Goal: Information Seeking & Learning: Learn about a topic

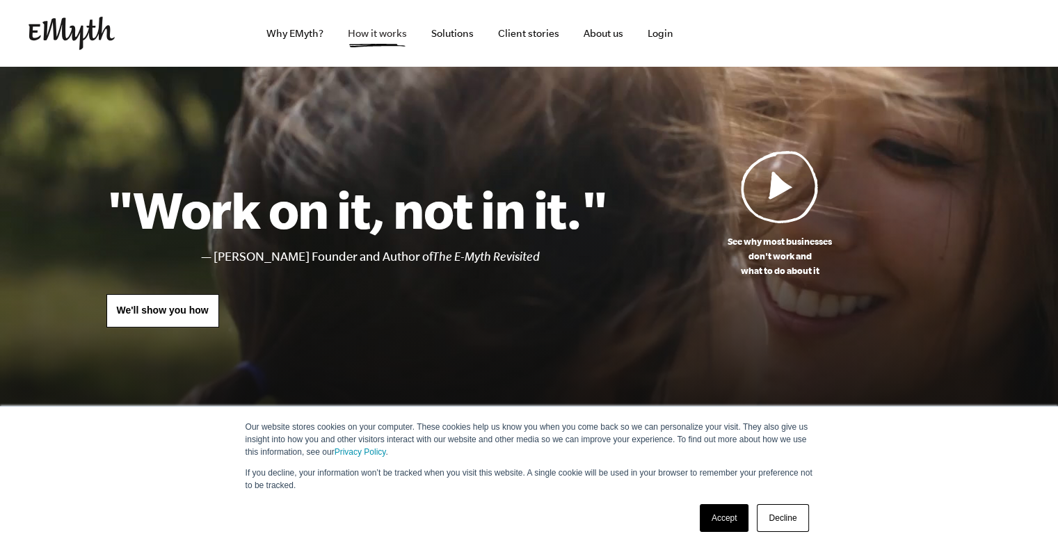
click at [370, 29] on link "How it works" at bounding box center [377, 33] width 81 height 67
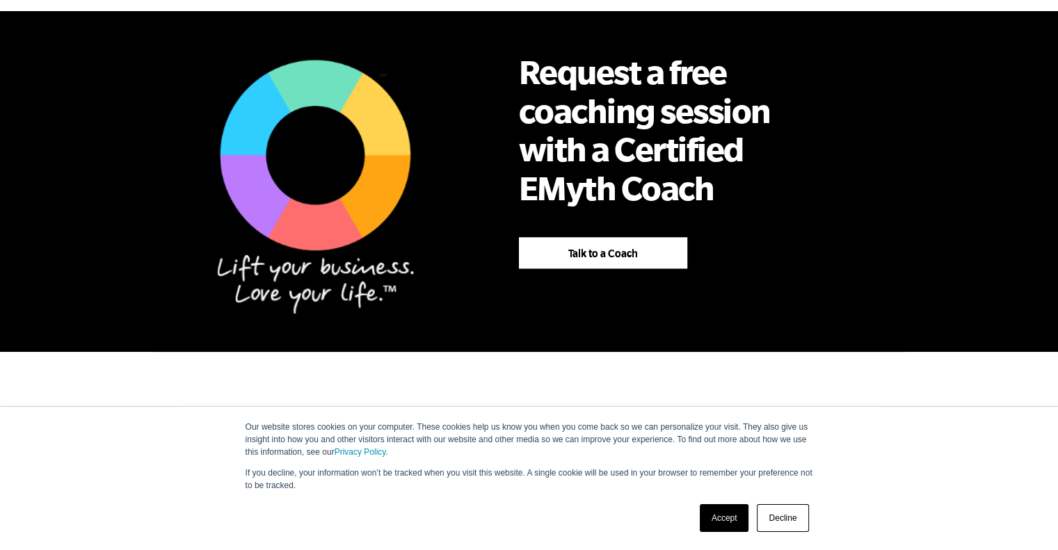
scroll to position [905, 0]
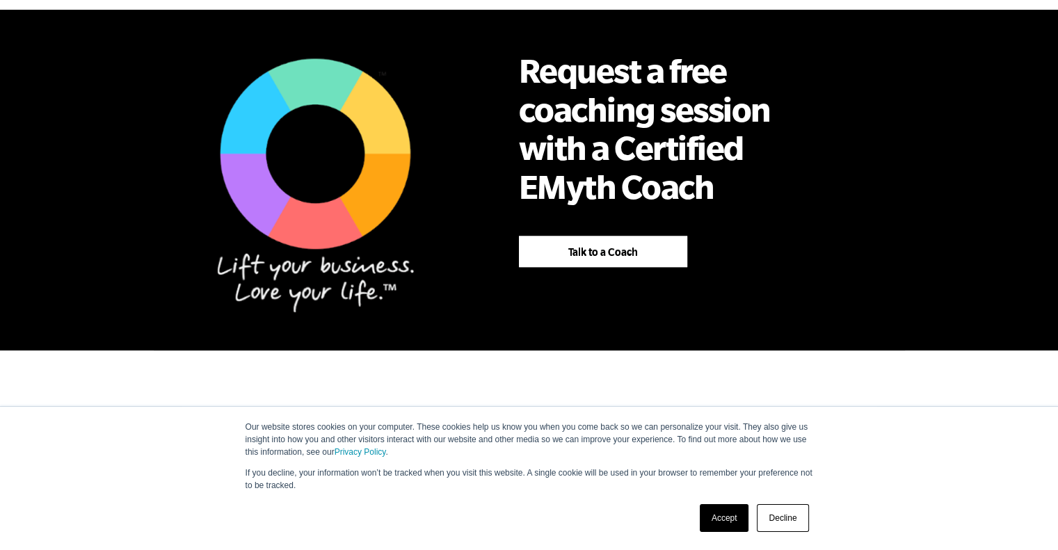
click at [582, 122] on h2 "Request a free coaching session with a Certified EMyth Coach" at bounding box center [658, 128] width 278 height 154
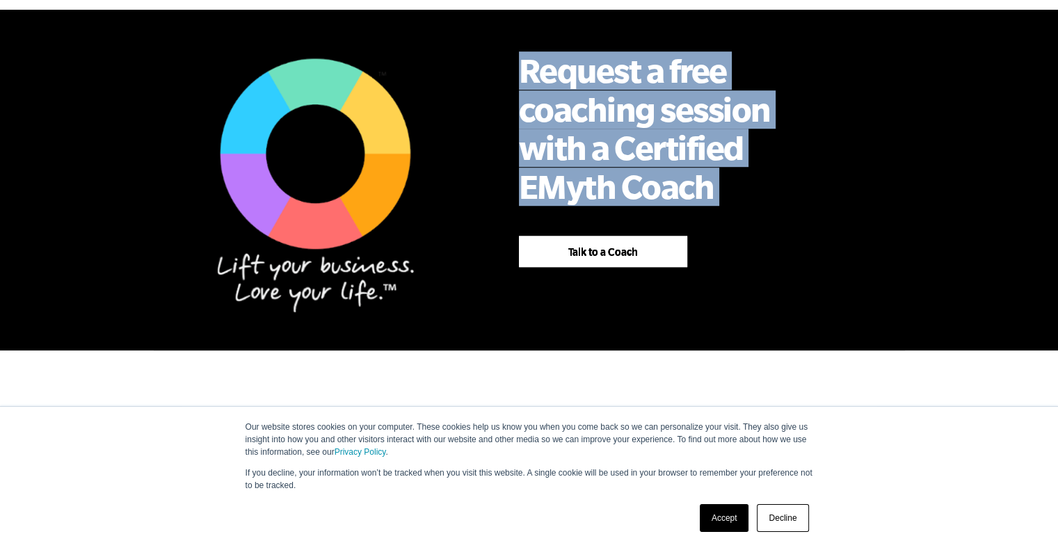
click at [582, 122] on h2 "Request a free coaching session with a Certified EMyth Coach" at bounding box center [658, 128] width 278 height 154
click at [532, 51] on h2 "Request a free coaching session with a Certified EMyth Coach" at bounding box center [658, 128] width 278 height 154
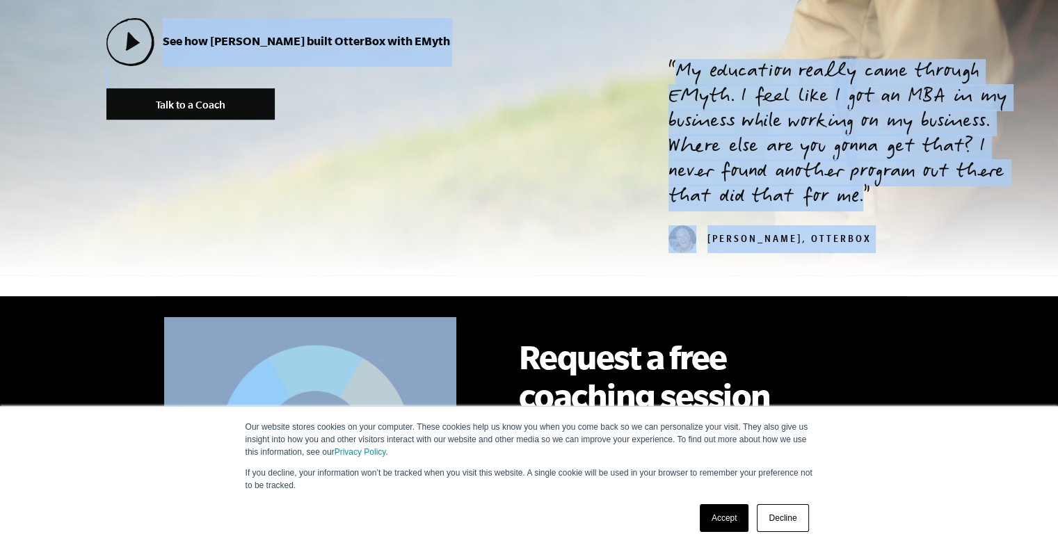
scroll to position [440, 0]
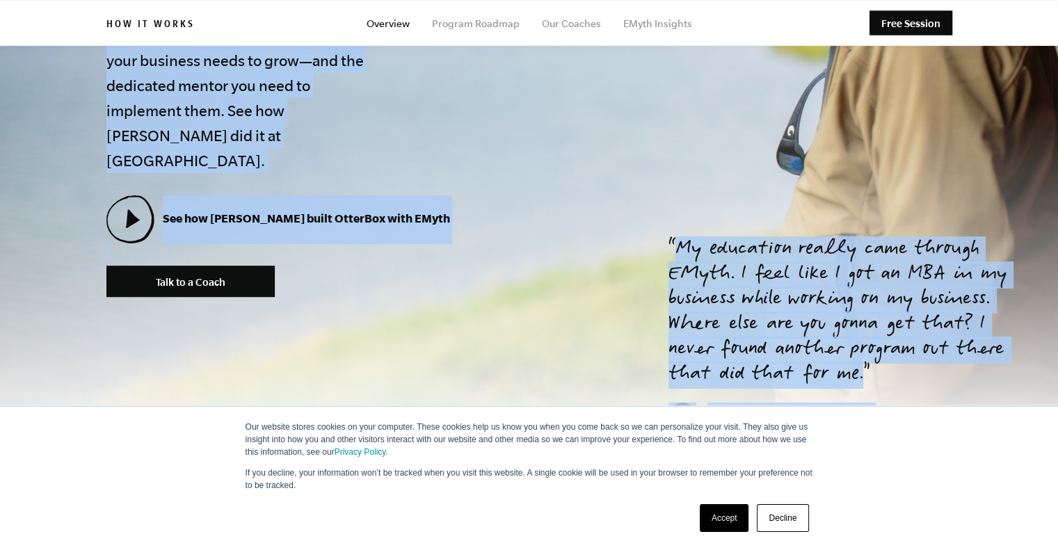
drag, startPoint x: 557, startPoint y: 61, endPoint x: 529, endPoint y: 297, distance: 238.3
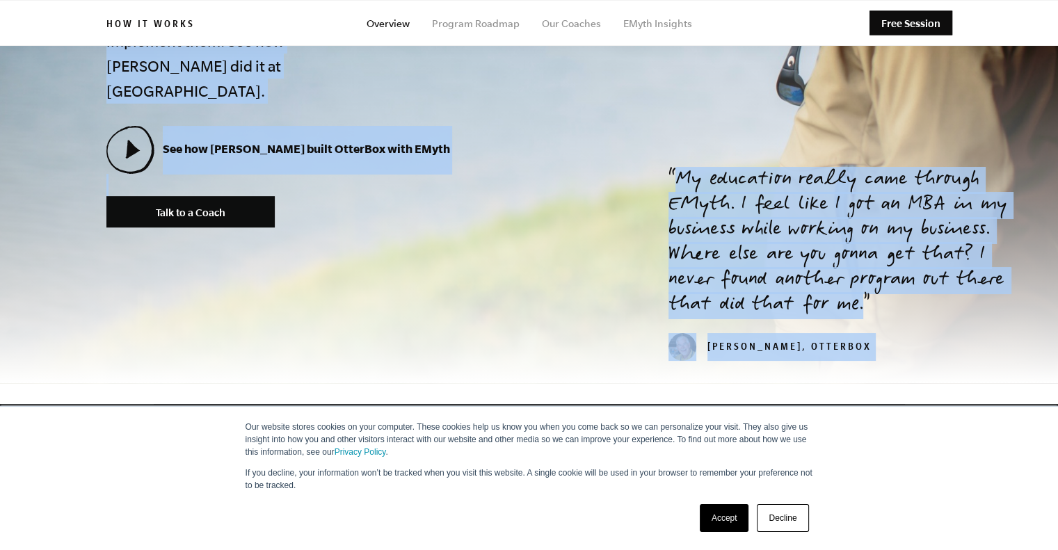
scroll to position [0, 0]
